Goal: Browse casually: Explore the website without a specific task or goal

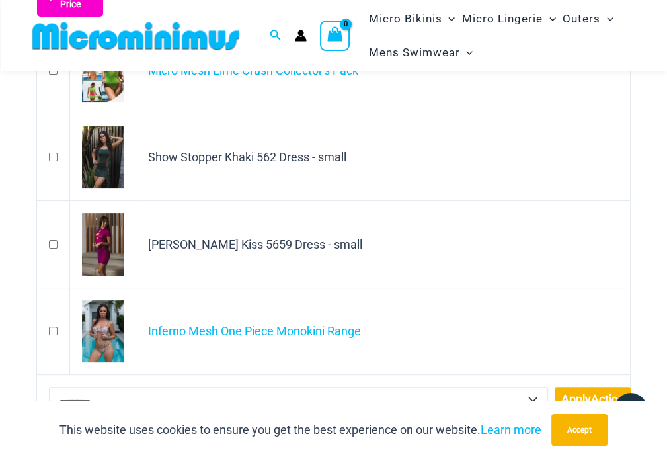
scroll to position [148, 0]
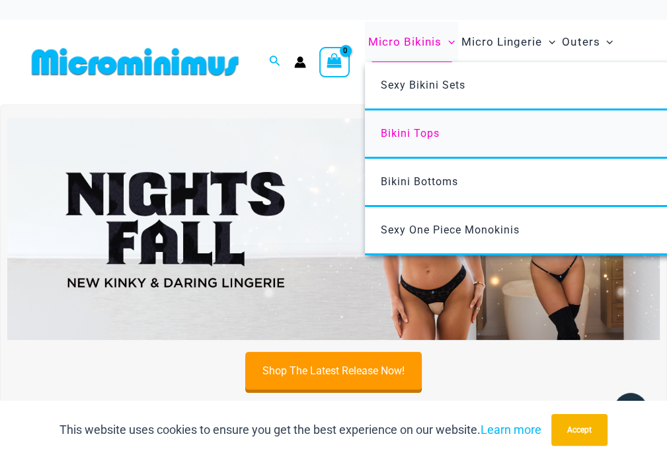
click at [402, 129] on span "Bikini Tops" at bounding box center [410, 133] width 59 height 13
click at [416, 178] on span "Bikini Bottoms" at bounding box center [419, 181] width 77 height 13
click at [398, 223] on span "Sexy One Piece Monokinis" at bounding box center [450, 229] width 139 height 13
click at [408, 81] on span "Sexy Bikini Sets" at bounding box center [423, 85] width 85 height 13
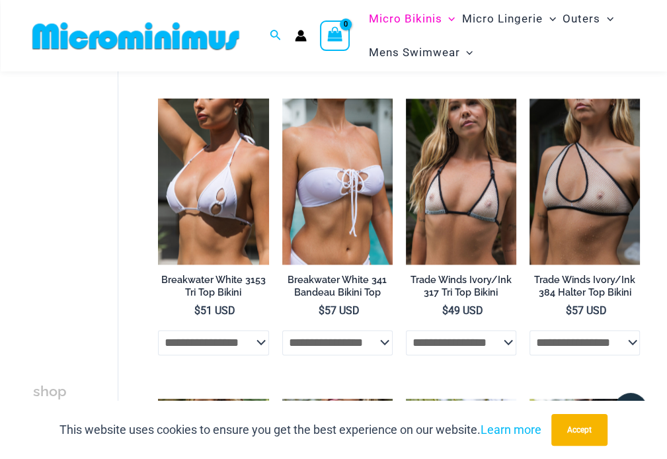
drag, startPoint x: 670, startPoint y: 35, endPoint x: 676, endPoint y: 177, distance: 141.6
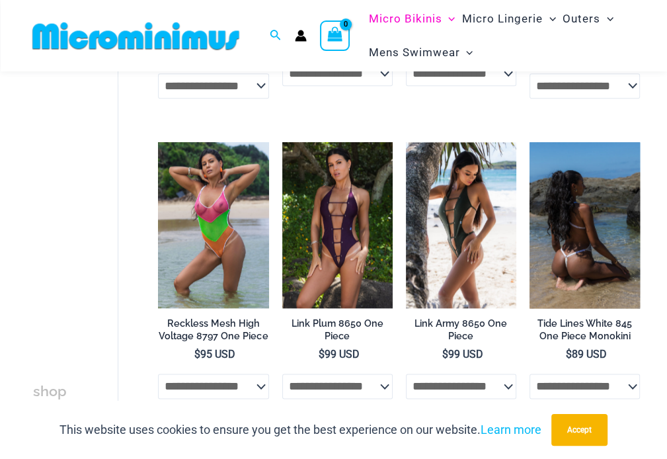
scroll to position [968, 0]
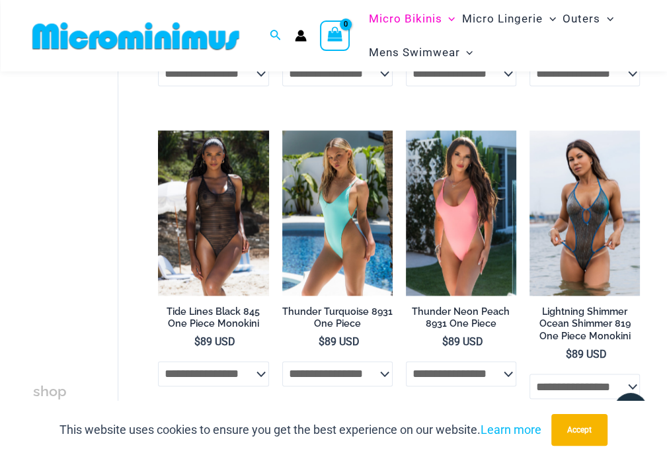
drag, startPoint x: 672, startPoint y: 22, endPoint x: 632, endPoint y: 216, distance: 198.5
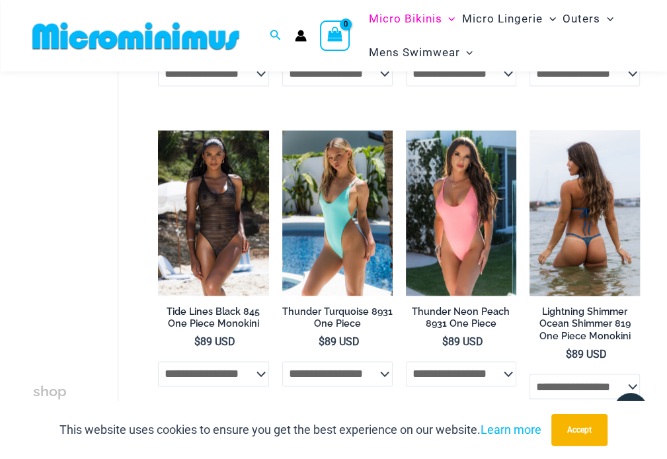
click at [632, 216] on html "Skip to content Search for: Search Search No products in the cart. No products …" at bounding box center [333, 222] width 667 height 3013
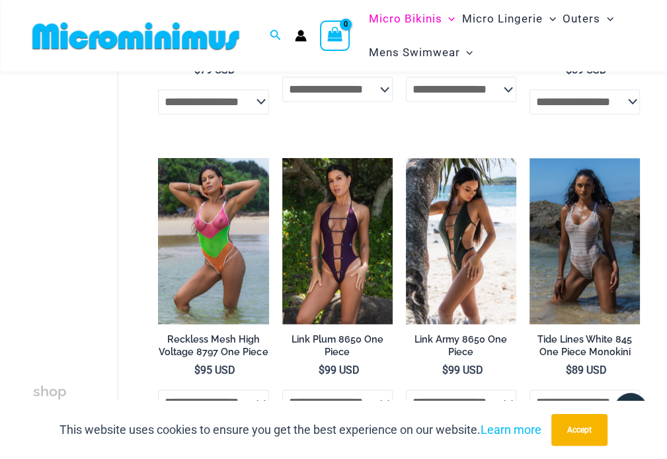
scroll to position [822, 0]
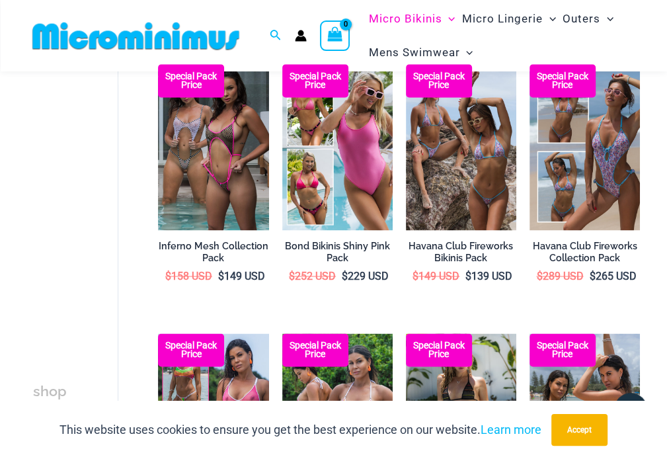
scroll to position [1216, 0]
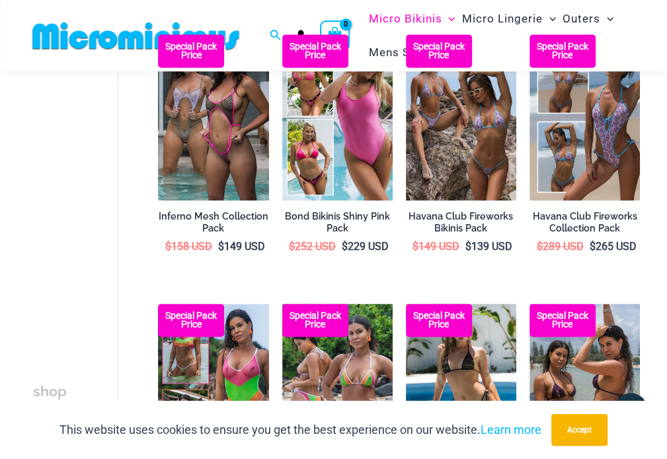
drag, startPoint x: 671, startPoint y: 39, endPoint x: 658, endPoint y: 248, distance: 209.3
click at [658, 248] on html "Skip to content Search for: Search Search No products in the cart. No products …" at bounding box center [333, 146] width 667 height 2724
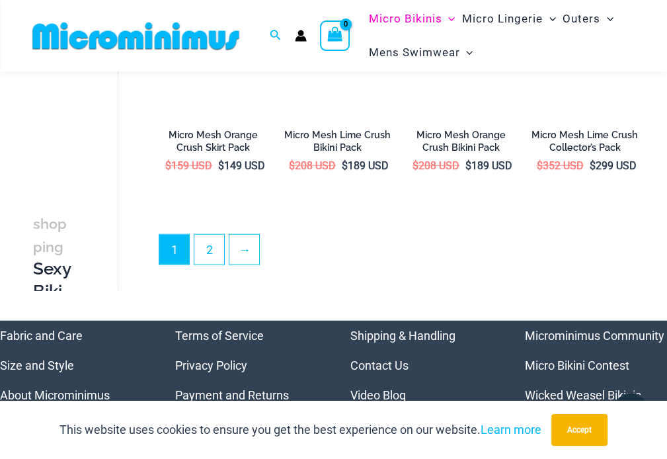
scroll to position [2112, 0]
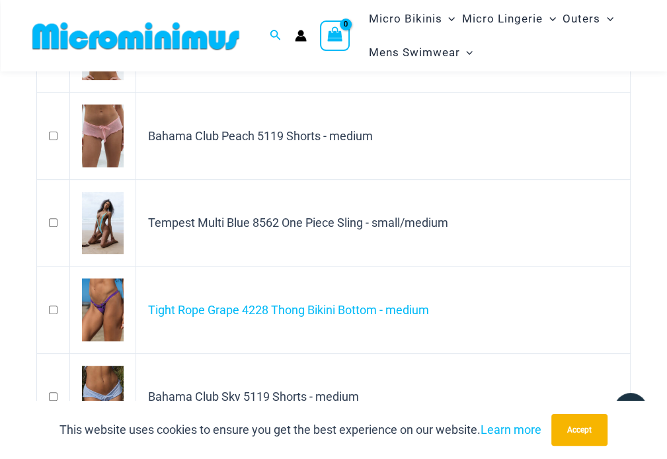
scroll to position [264, 0]
